Goal: Transaction & Acquisition: Subscribe to service/newsletter

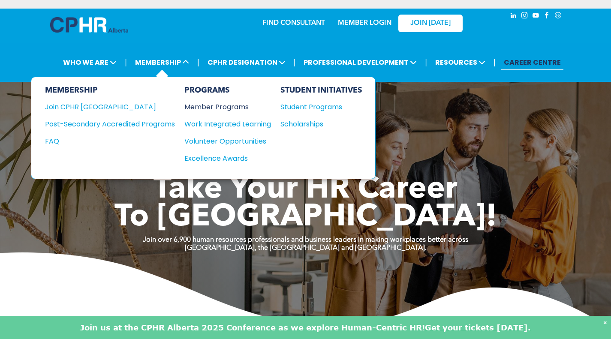
click at [208, 108] on div "Member Programs" at bounding box center [223, 107] width 78 height 11
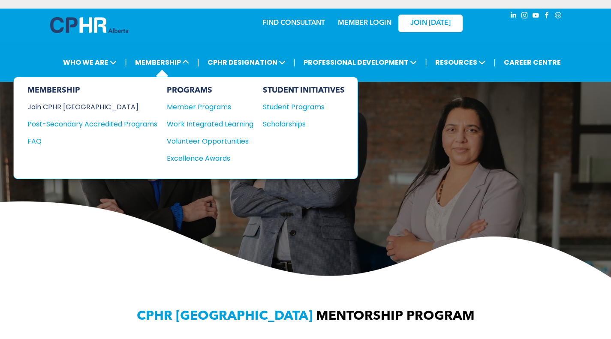
click at [87, 108] on div "Join CPHR [GEOGRAPHIC_DATA]" at bounding box center [85, 107] width 117 height 11
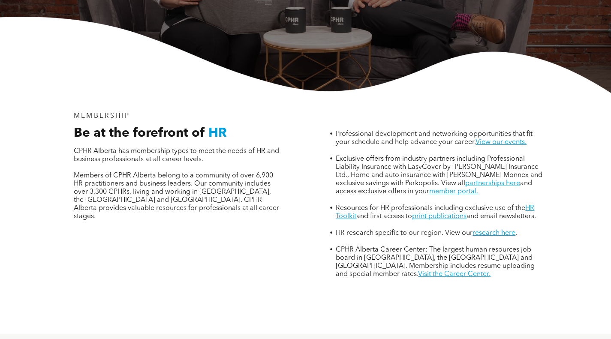
scroll to position [267, 0]
